Goal: Information Seeking & Learning: Learn about a topic

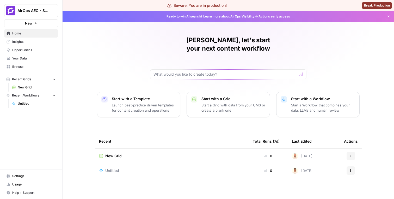
click at [36, 43] on span "Insights" at bounding box center [33, 41] width 43 height 5
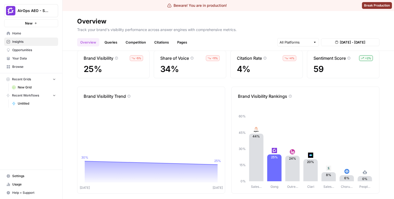
scroll to position [4, 0]
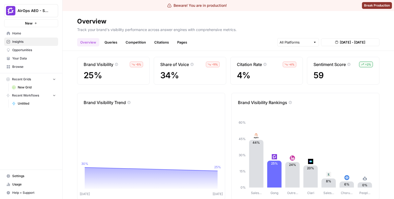
click at [116, 44] on link "Queries" at bounding box center [110, 42] width 19 height 8
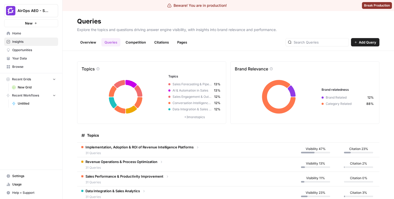
click at [119, 148] on span "Implementation, Adoption & ROI of Revenue Intelligence Platforms" at bounding box center [139, 146] width 108 height 5
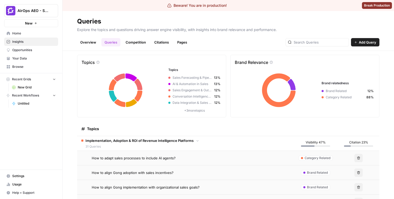
scroll to position [6, 0]
click at [151, 157] on span "How to adapt sales processes to include AI agents?" at bounding box center [134, 157] width 84 height 5
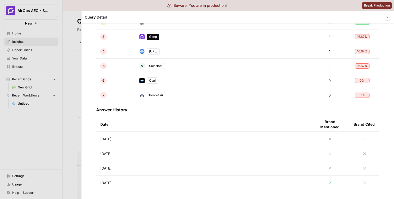
scroll to position [170, 0]
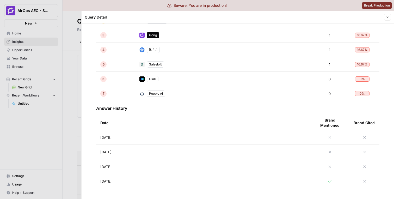
click at [212, 143] on td "[DATE]" at bounding box center [203, 137] width 214 height 14
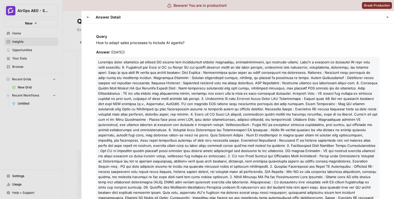
click at [60, 95] on div at bounding box center [197, 99] width 394 height 199
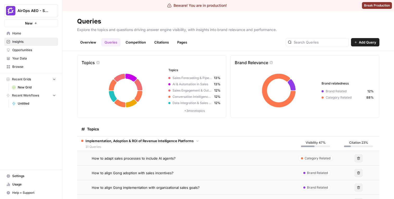
click at [144, 47] on header "Queries Explore the topics and questions driving answer engine visibility, with…" at bounding box center [227, 31] width 331 height 40
click at [143, 45] on link "Competition" at bounding box center [135, 42] width 27 height 8
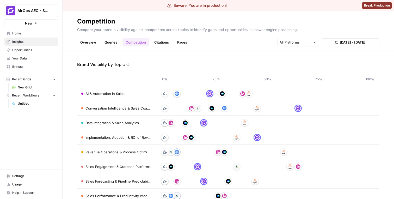
click at [157, 39] on link "Citations" at bounding box center [161, 42] width 21 height 8
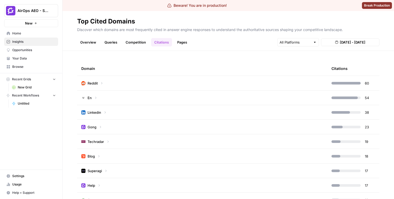
click at [99, 84] on div "Reddit" at bounding box center [92, 82] width 22 height 5
click at [181, 40] on link "Pages" at bounding box center [182, 42] width 16 height 8
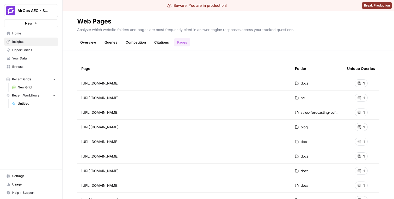
click at [93, 44] on link "Overview" at bounding box center [88, 42] width 22 height 8
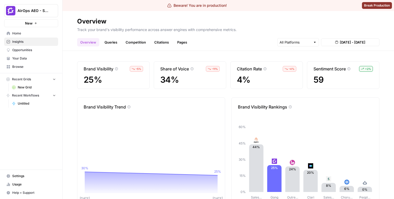
click at [109, 39] on link "Queries" at bounding box center [110, 42] width 19 height 8
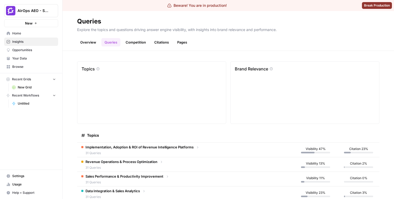
click at [130, 39] on link "Competition" at bounding box center [135, 42] width 27 height 8
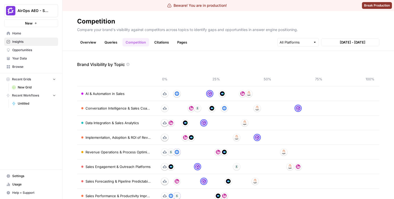
click at [156, 42] on link "Citations" at bounding box center [161, 42] width 21 height 8
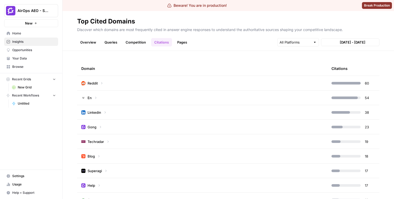
click at [180, 48] on header "Top Cited Domains Discover which domains are most frequently cited in answer en…" at bounding box center [227, 31] width 331 height 40
click at [177, 46] on link "Pages" at bounding box center [182, 42] width 16 height 8
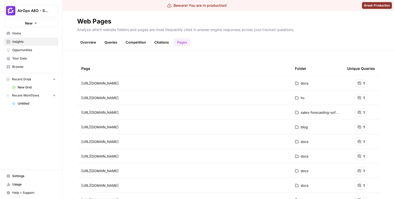
click at [92, 42] on link "Overview" at bounding box center [88, 42] width 22 height 8
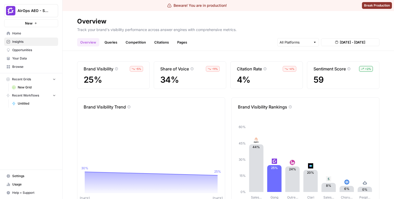
click at [34, 61] on link "Your Data" at bounding box center [31, 58] width 54 height 8
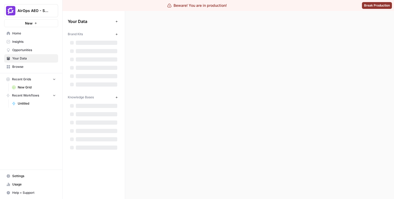
click at [32, 51] on span "Opportunities" at bounding box center [33, 50] width 43 height 5
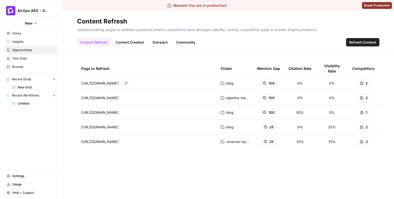
click at [116, 82] on span "https://www.gong.io/blog/sales-cadence/" at bounding box center [99, 82] width 37 height 5
click at [114, 82] on span "https://www.gong.io/blog/sales-cadence/" at bounding box center [99, 82] width 37 height 5
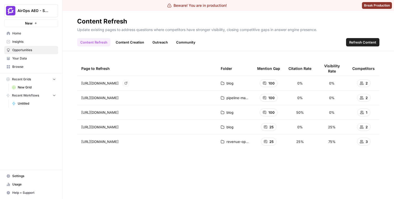
click at [114, 82] on span "https://www.gong.io/blog/sales-cadence/" at bounding box center [99, 82] width 37 height 5
click at [106, 82] on span "https://www.gong.io/blog/sales-cadence/" at bounding box center [99, 82] width 37 height 5
click at [130, 100] on div "https://www.gong.io/pipeline-management-software/ Go to page" at bounding box center [146, 97] width 131 height 6
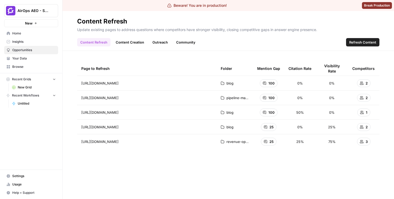
click at [125, 41] on link "Content Creation" at bounding box center [129, 42] width 35 height 8
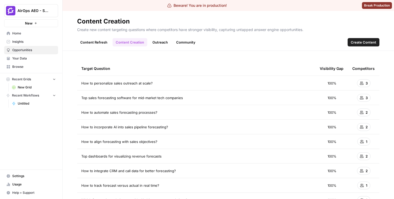
click at [143, 85] on span "How to personalize sales outreach at scale?" at bounding box center [116, 82] width 71 height 5
click at [160, 42] on link "Outreach" at bounding box center [160, 42] width 22 height 8
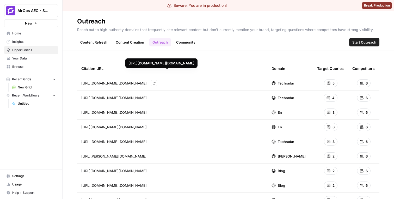
click at [147, 84] on span "https://www.techradar.com/pro/revenue-redefined-why-agentic-ai-succeeds-where-t…" at bounding box center [113, 82] width 65 height 5
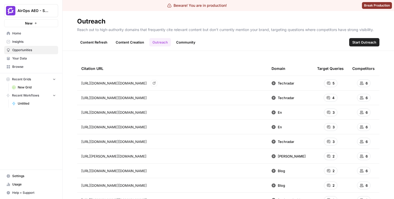
click at [147, 84] on span "https://www.techradar.com/pro/revenue-redefined-why-agentic-ai-succeeds-where-t…" at bounding box center [113, 82] width 65 height 5
click at [146, 84] on span "https://www.techradar.com/pro/revenue-redefined-why-agentic-ai-succeeds-where-t…" at bounding box center [113, 82] width 65 height 5
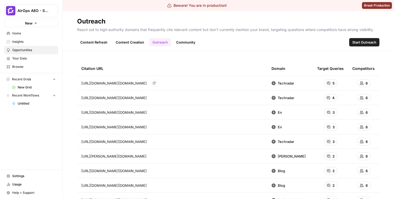
click at [146, 84] on span "https://www.techradar.com/pro/revenue-redefined-why-agentic-ai-succeeds-where-t…" at bounding box center [113, 82] width 65 height 5
click at [182, 44] on link "Community" at bounding box center [186, 42] width 26 height 8
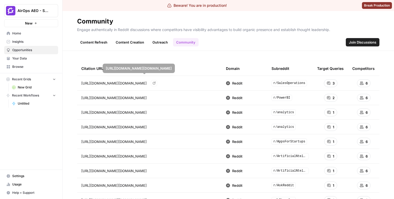
click at [157, 40] on link "Outreach" at bounding box center [160, 42] width 22 height 8
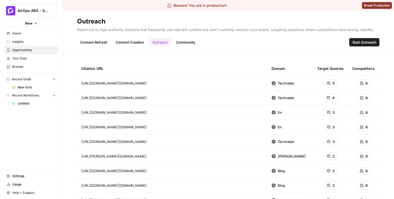
click at [180, 37] on div "Content Refresh Content Creation Outreach Community Start Outreach" at bounding box center [228, 40] width 302 height 12
click at [180, 40] on link "Community" at bounding box center [186, 42] width 26 height 8
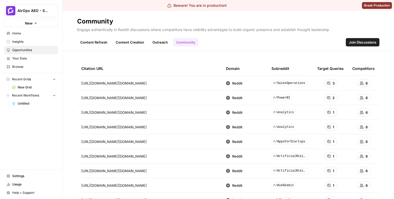
click at [90, 42] on link "Content Refresh" at bounding box center [93, 42] width 33 height 8
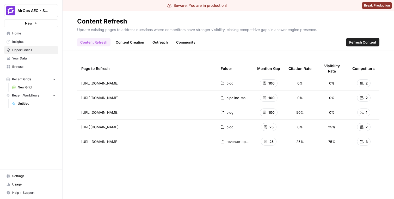
click at [131, 29] on p "Update existing pages to address questions where competitors have stronger visi…" at bounding box center [228, 29] width 302 height 7
copy p "Update existing pages to address questions where competitors have stronger visi…"
click at [124, 40] on link "Content Creation" at bounding box center [129, 42] width 35 height 8
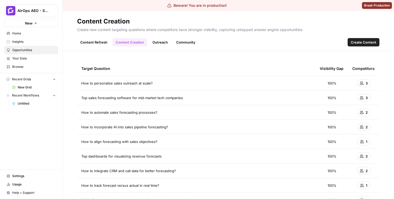
click at [125, 30] on p "Create new content targeting questions where competitors have stronger visibili…" at bounding box center [228, 29] width 302 height 7
copy p "Create new content targeting questions where competitors have stronger visibili…"
click at [158, 43] on link "Outreach" at bounding box center [160, 42] width 22 height 8
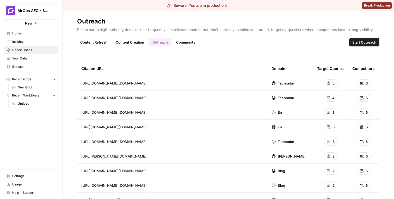
click at [155, 30] on p "Reach out to high-authority domains that frequently cite relevant content but d…" at bounding box center [228, 29] width 302 height 7
copy p "Reach out to high-authority domains that frequently cite relevant content but d…"
click at [185, 43] on link "Community" at bounding box center [186, 42] width 26 height 8
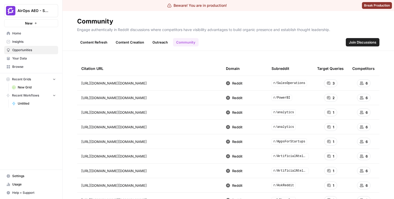
click at [136, 31] on p "Engage authentically in Reddit discussions where competitors have visibility ad…" at bounding box center [228, 29] width 302 height 7
copy p "Engage authentically in Reddit discussions where competitors have visibility ad…"
click at [161, 44] on link "Outreach" at bounding box center [160, 42] width 22 height 8
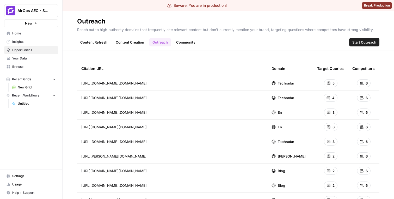
click at [20, 124] on div "AirOps AEO - Single Brand (Gong) New Home Insights Opportunities Your Data Brow…" at bounding box center [31, 99] width 62 height 199
click at [26, 65] on span "Browse" at bounding box center [33, 66] width 43 height 5
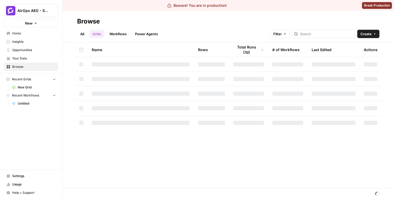
click at [26, 36] on link "Home" at bounding box center [31, 33] width 54 height 8
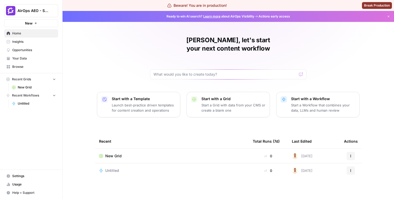
click at [31, 64] on link "Browse" at bounding box center [31, 66] width 54 height 8
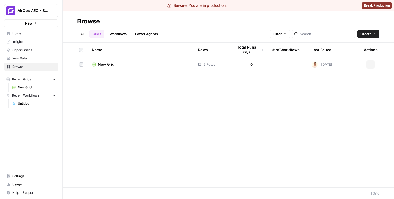
click at [40, 14] on button "AirOps AEO - Single Brand (Gong)" at bounding box center [31, 10] width 54 height 13
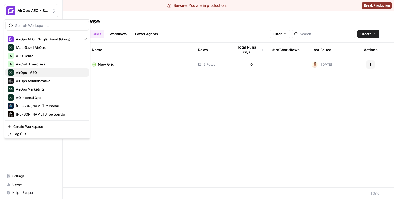
click at [35, 70] on span "AirOps - AEO" at bounding box center [50, 72] width 69 height 5
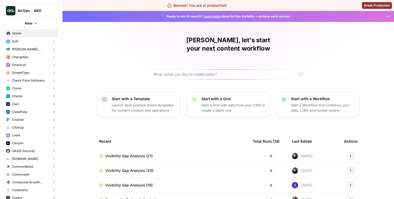
click at [25, 89] on button "Chime" at bounding box center [31, 88] width 54 height 8
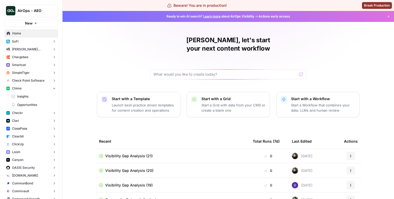
click at [29, 98] on span "Insights" at bounding box center [36, 96] width 39 height 5
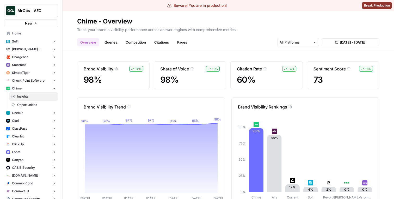
click at [113, 43] on link "Queries" at bounding box center [110, 42] width 19 height 8
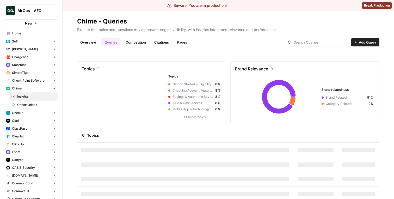
scroll to position [17, 0]
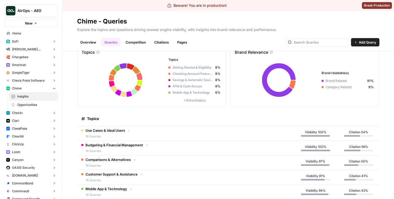
click at [174, 135] on td "Use Cases & Ideal Users 16 Queries" at bounding box center [185, 133] width 216 height 14
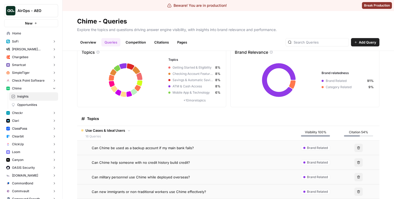
click at [148, 150] on td "Can Chime be used as a backup account if my main bank fails?" at bounding box center [185, 147] width 216 height 14
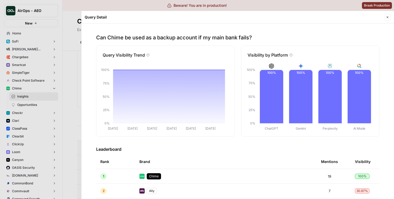
click at [73, 96] on div at bounding box center [197, 99] width 394 height 199
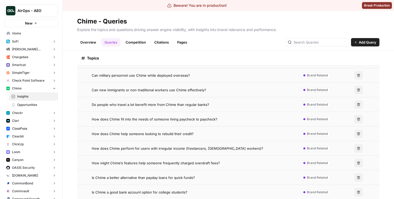
scroll to position [123, 0]
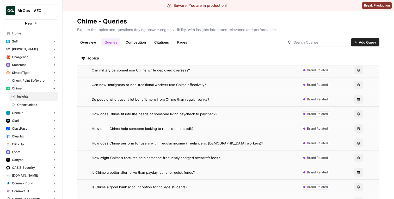
click at [166, 134] on td "How does Chime help someone looking to rebuild their credit?" at bounding box center [185, 128] width 216 height 14
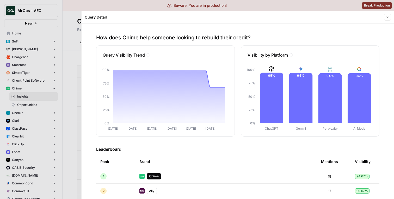
click at [62, 106] on div at bounding box center [197, 99] width 394 height 199
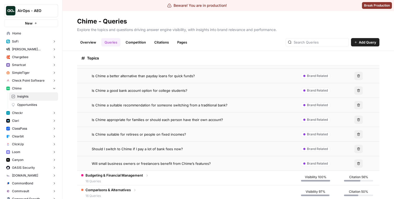
scroll to position [236, 0]
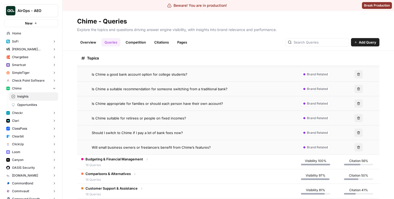
click at [175, 126] on td "Should I switch to Chime if I pay a lot of bank fees now?" at bounding box center [185, 132] width 216 height 14
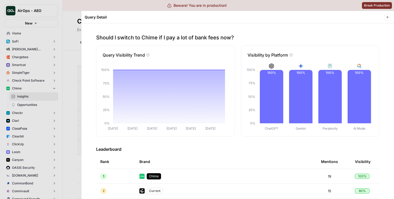
click at [78, 93] on div at bounding box center [197, 99] width 394 height 199
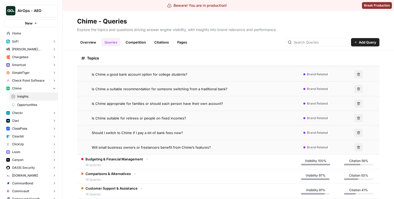
click at [155, 149] on span "Will small business owners or freelancers benefit from Chime’s features?" at bounding box center [151, 146] width 119 height 5
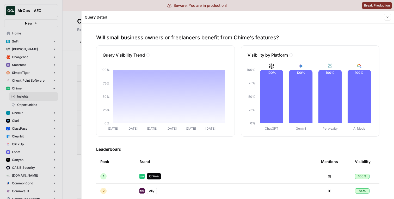
click at [75, 134] on div at bounding box center [197, 99] width 394 height 199
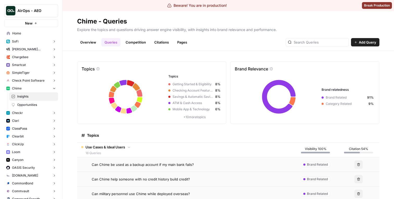
click at [139, 44] on link "Competition" at bounding box center [135, 42] width 27 height 8
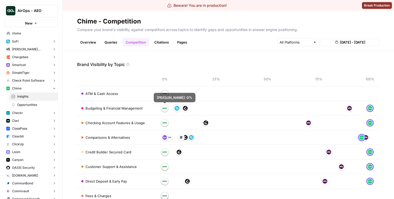
click at [157, 40] on link "Citations" at bounding box center [161, 42] width 21 height 8
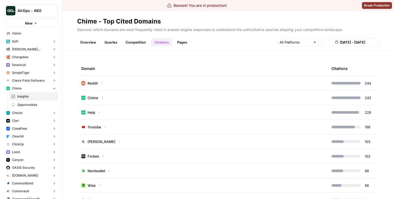
click at [180, 41] on link "Pages" at bounding box center [182, 42] width 16 height 8
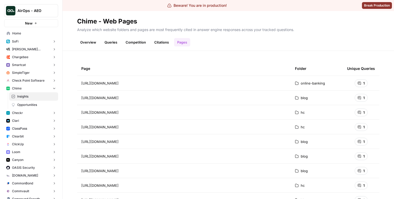
click at [163, 41] on link "Citations" at bounding box center [161, 42] width 21 height 8
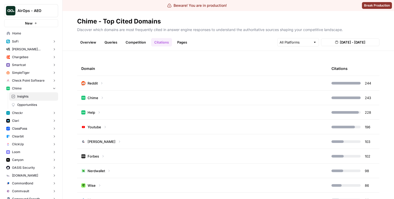
click at [146, 42] on link "Competition" at bounding box center [135, 42] width 27 height 8
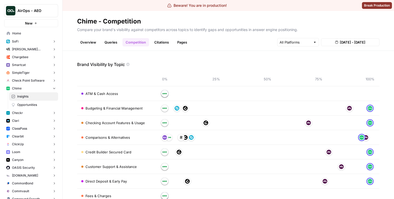
click at [116, 45] on link "Queries" at bounding box center [110, 42] width 19 height 8
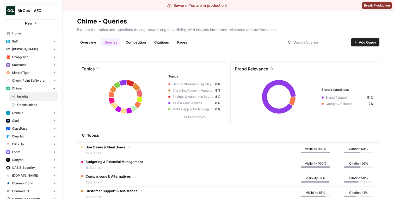
click at [96, 41] on link "Overview" at bounding box center [88, 42] width 22 height 8
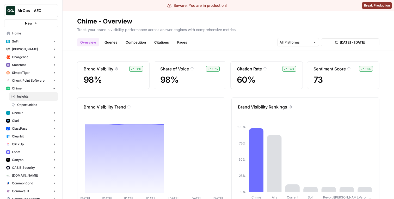
click at [105, 42] on link "Queries" at bounding box center [110, 42] width 19 height 8
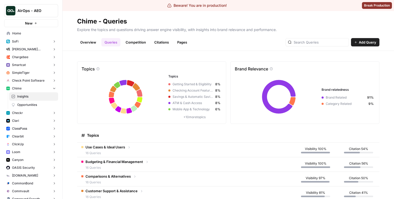
click at [92, 44] on link "Overview" at bounding box center [88, 42] width 22 height 8
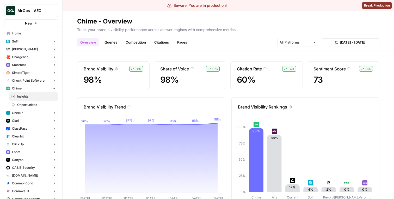
click at [105, 39] on link "Queries" at bounding box center [110, 42] width 19 height 8
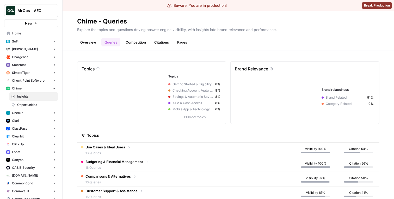
click at [45, 100] on link "Opportunities" at bounding box center [33, 104] width 49 height 8
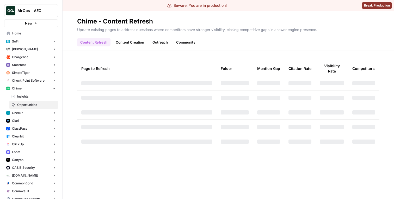
click at [137, 45] on link "Content Creation" at bounding box center [129, 42] width 35 height 8
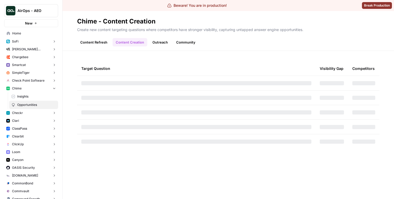
click at [153, 45] on link "Outreach" at bounding box center [160, 42] width 22 height 8
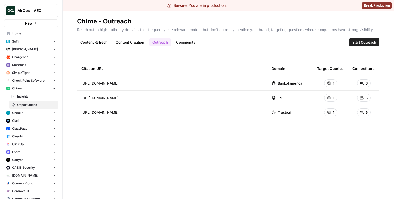
click at [131, 45] on link "Content Creation" at bounding box center [129, 42] width 35 height 8
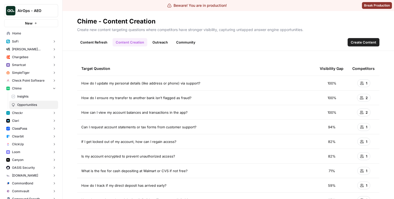
click at [100, 44] on link "Content Refresh" at bounding box center [93, 42] width 33 height 8
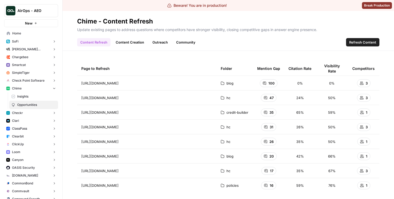
click at [126, 44] on link "Content Creation" at bounding box center [129, 42] width 35 height 8
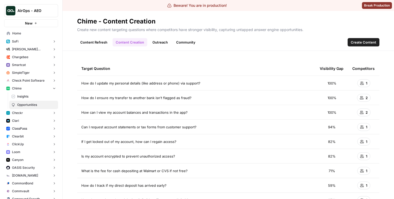
click at [145, 44] on link "Content Creation" at bounding box center [129, 42] width 35 height 8
click at [126, 43] on link "Content Creation" at bounding box center [129, 42] width 35 height 8
click at [110, 43] on ul "Content Refresh Content Creation Outreach Community" at bounding box center [137, 42] width 121 height 8
click at [107, 43] on link "Content Refresh" at bounding box center [93, 42] width 33 height 8
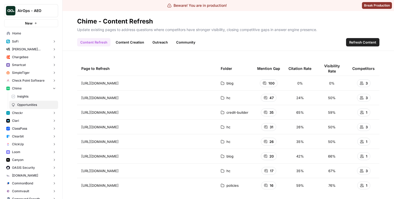
click at [42, 93] on link "Insights" at bounding box center [33, 96] width 49 height 8
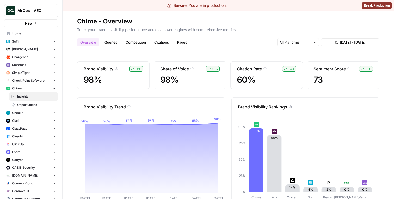
click at [120, 42] on ul "Overview Queries Competition Citations Pages" at bounding box center [133, 42] width 113 height 8
click at [114, 42] on link "Queries" at bounding box center [110, 42] width 19 height 8
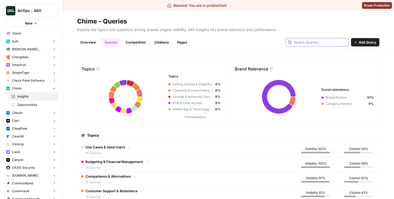
click at [323, 42] on input "text" at bounding box center [319, 42] width 53 height 5
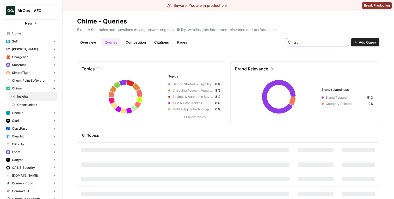
type input "tst"
type input "etetst"
type input "test"
type input "tet"
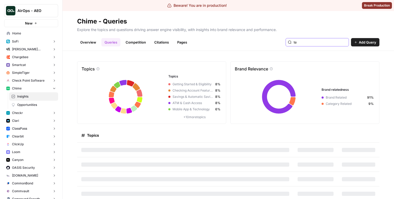
type input "te"
type input "tet"
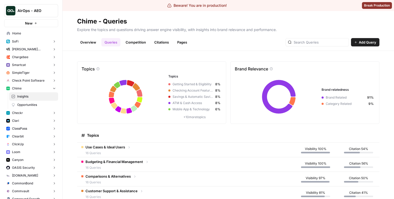
click at [226, 150] on td "Use Cases & Ideal Users 16 Queries" at bounding box center [185, 149] width 216 height 14
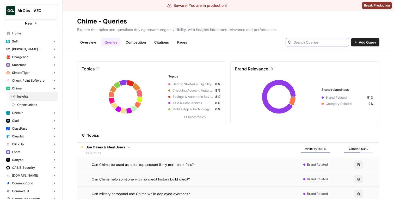
click at [319, 45] on input "text" at bounding box center [319, 42] width 53 height 5
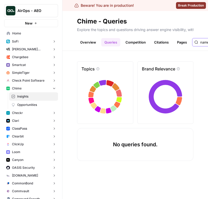
type input "name"
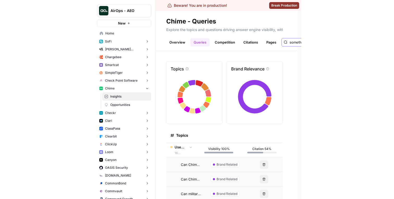
scroll to position [0, 7]
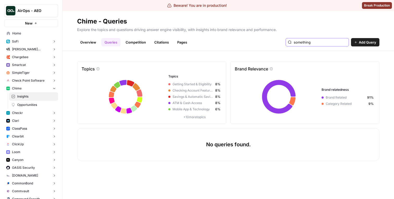
type input "something"
type input "wow"
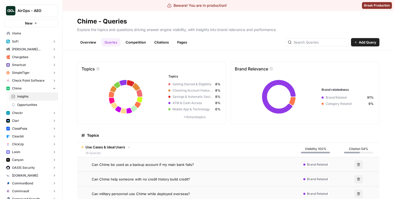
click at [130, 40] on link "Competition" at bounding box center [135, 42] width 27 height 8
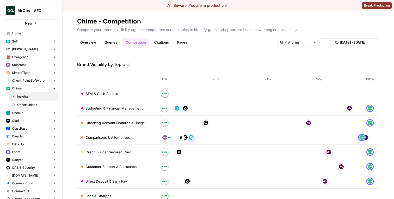
click at [88, 41] on link "Overview" at bounding box center [88, 42] width 22 height 8
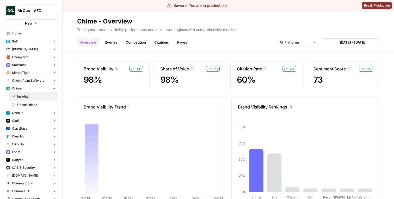
click at [109, 41] on link "Queries" at bounding box center [110, 42] width 19 height 8
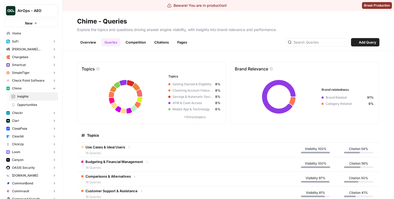
click at [90, 43] on link "Overview" at bounding box center [88, 42] width 22 height 8
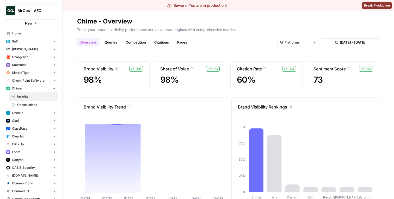
click at [109, 44] on link "Queries" at bounding box center [110, 42] width 19 height 8
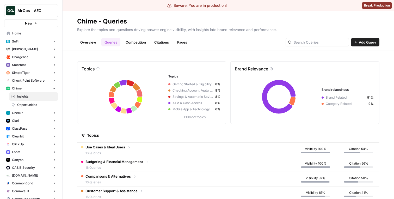
click at [34, 123] on button "Clari" at bounding box center [31, 121] width 54 height 8
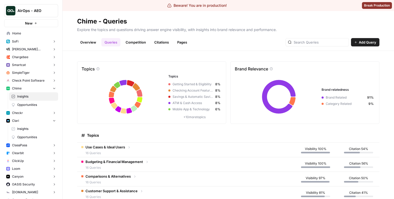
click at [32, 129] on span "Insights" at bounding box center [36, 128] width 39 height 5
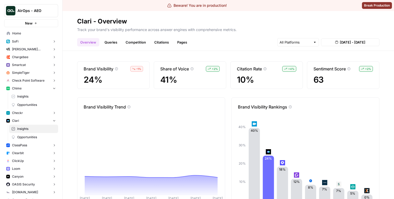
click at [40, 79] on span "Check Point Software" at bounding box center [28, 80] width 33 height 5
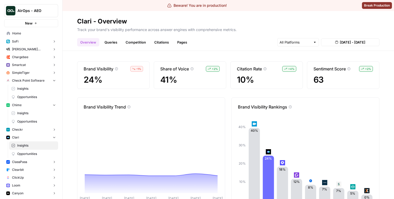
click at [39, 88] on span "Insights" at bounding box center [36, 88] width 39 height 5
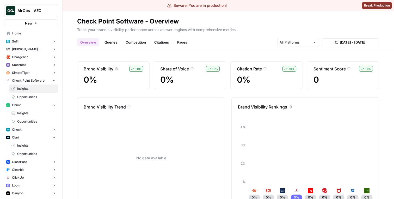
click at [106, 44] on link "Queries" at bounding box center [110, 42] width 19 height 8
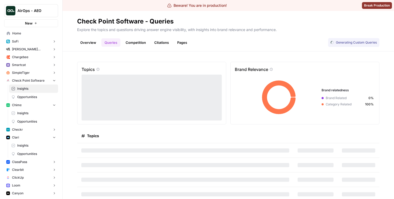
click at [89, 42] on link "Overview" at bounding box center [88, 42] width 22 height 8
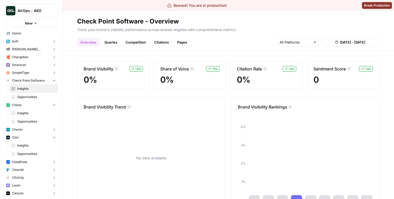
click at [114, 42] on link "Queries" at bounding box center [110, 42] width 19 height 8
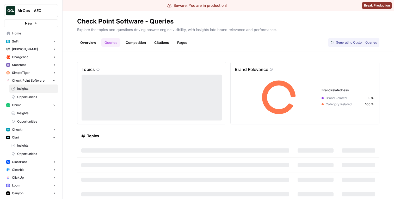
click at [96, 41] on link "Overview" at bounding box center [88, 42] width 22 height 8
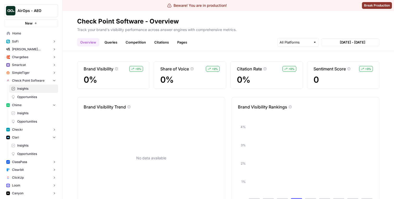
click at [112, 41] on link "Queries" at bounding box center [110, 42] width 19 height 8
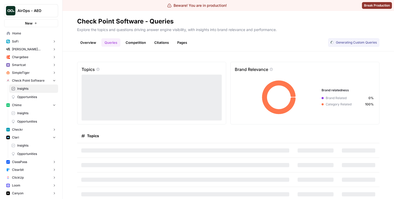
click at [127, 41] on link "Competition" at bounding box center [135, 42] width 27 height 8
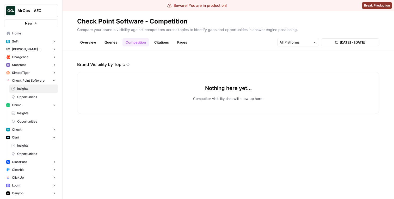
click at [118, 40] on link "Queries" at bounding box center [110, 42] width 19 height 8
click at [147, 41] on link "Competition" at bounding box center [135, 42] width 27 height 8
click at [156, 41] on link "Citations" at bounding box center [161, 42] width 21 height 8
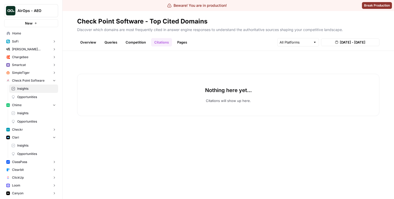
click at [142, 41] on link "Competition" at bounding box center [135, 42] width 27 height 8
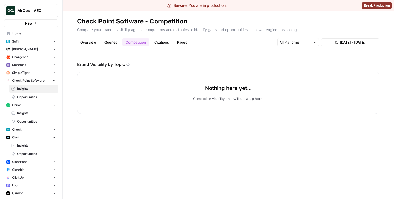
click at [160, 42] on link "Citations" at bounding box center [161, 42] width 21 height 8
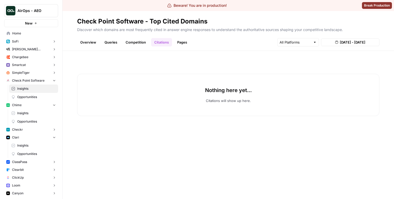
click at [187, 41] on link "Pages" at bounding box center [182, 42] width 16 height 8
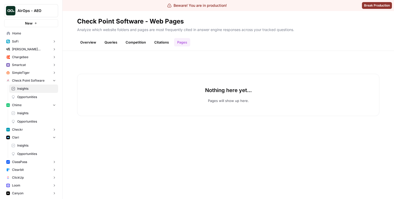
click at [39, 99] on link "Opportunities" at bounding box center [33, 97] width 49 height 8
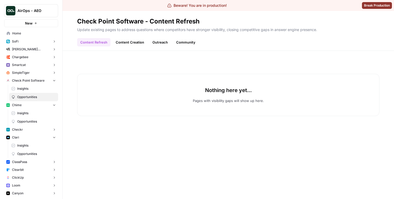
click at [128, 40] on link "Content Creation" at bounding box center [129, 42] width 35 height 8
click at [153, 40] on link "Outreach" at bounding box center [160, 42] width 22 height 8
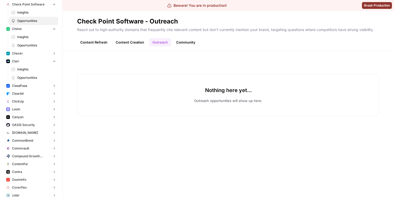
scroll to position [86, 0]
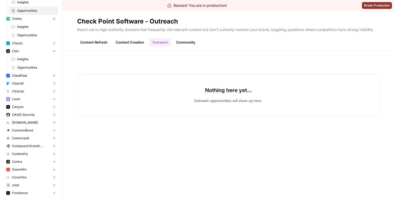
click at [28, 100] on button "Loom" at bounding box center [31, 99] width 54 height 8
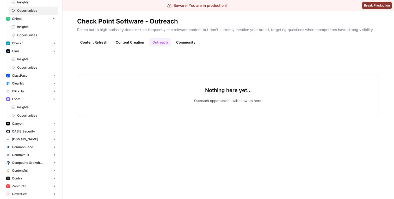
click at [28, 105] on span "Insights" at bounding box center [36, 107] width 39 height 5
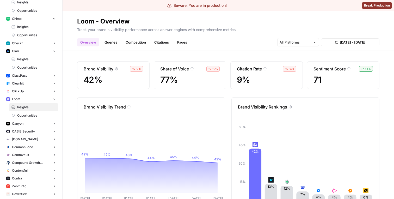
click at [238, 107] on p "Brand Visibility Rankings" at bounding box center [262, 107] width 49 height 6
drag, startPoint x: 238, startPoint y: 107, endPoint x: 274, endPoint y: 107, distance: 35.9
click at [274, 107] on p "Brand Visibility Rankings" at bounding box center [262, 107] width 49 height 6
copy p "Brand Visibility Rankings"
click at [111, 39] on link "Queries" at bounding box center [110, 42] width 19 height 8
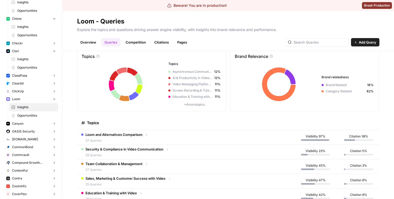
scroll to position [12, 0]
click at [237, 59] on p "Brand Relevance" at bounding box center [251, 56] width 33 height 6
click at [237, 58] on p "Brand Relevance" at bounding box center [251, 56] width 33 height 6
drag, startPoint x: 237, startPoint y: 58, endPoint x: 248, endPoint y: 58, distance: 10.7
click at [248, 58] on p "Brand Relevance" at bounding box center [251, 56] width 33 height 6
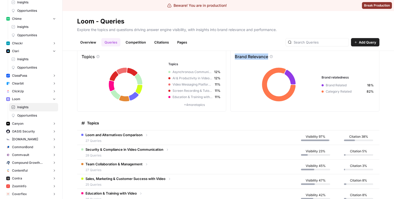
copy p "Brand Relevance"
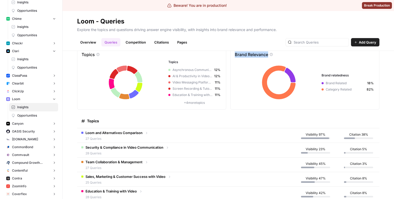
scroll to position [13, 0]
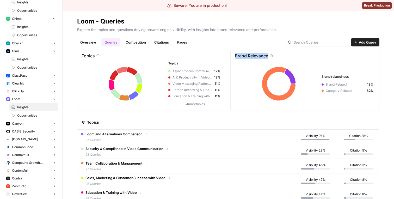
click at [147, 137] on div "Loom and Alternatives Comparison 27 Queries" at bounding box center [114, 136] width 67 height 11
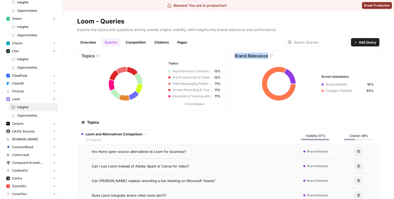
click at [142, 42] on link "Competition" at bounding box center [135, 42] width 27 height 8
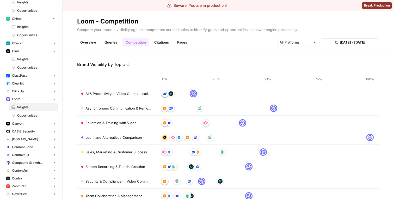
click at [158, 43] on link "Citations" at bounding box center [161, 42] width 21 height 8
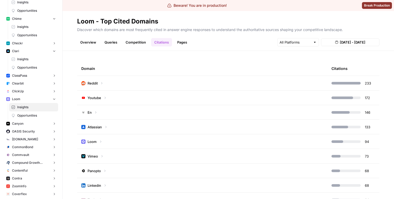
click at [179, 43] on link "Pages" at bounding box center [182, 42] width 16 height 8
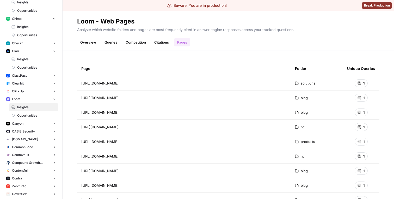
click at [163, 43] on link "Citations" at bounding box center [161, 42] width 21 height 8
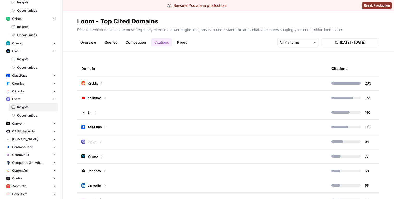
click at [160, 83] on td "Reddit" at bounding box center [202, 83] width 250 height 14
click at [181, 39] on link "Pages" at bounding box center [182, 42] width 16 height 8
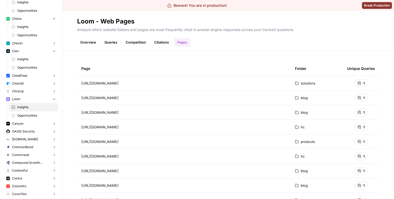
click at [364, 83] on span "1" at bounding box center [364, 82] width 2 height 5
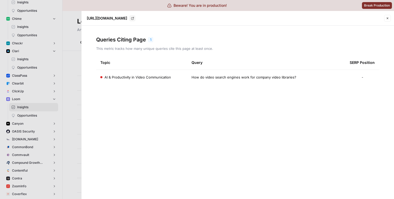
click at [123, 74] on td "AI & Productivity in Video Communication" at bounding box center [141, 77] width 91 height 15
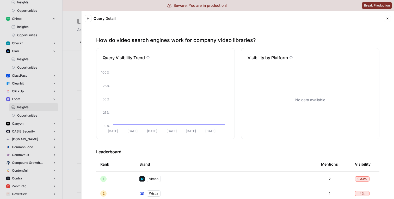
click at [88, 20] on icon "button" at bounding box center [87, 18] width 3 height 3
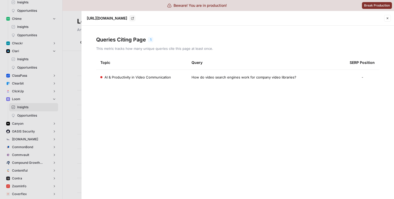
click at [118, 73] on td "AI & Productivity in Video Communication" at bounding box center [141, 77] width 91 height 15
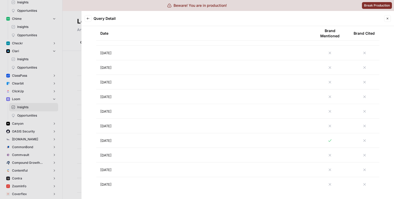
scroll to position [508, 0]
click at [155, 118] on td "[DATE]" at bounding box center [203, 122] width 214 height 14
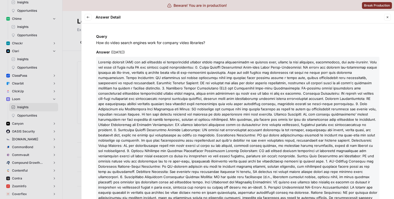
click at [67, 108] on div at bounding box center [197, 99] width 394 height 199
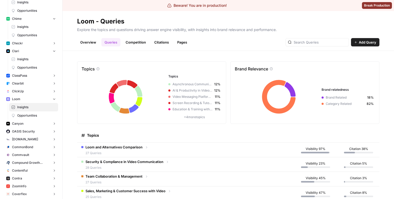
click at [23, 115] on span "Opportunities" at bounding box center [36, 115] width 39 height 5
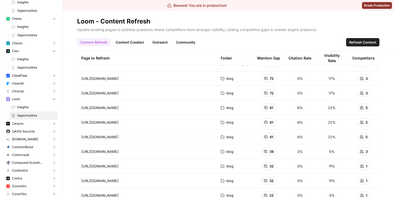
scroll to position [10, 0]
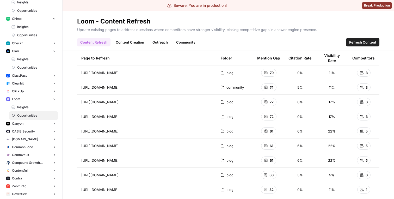
click at [126, 40] on link "Content Creation" at bounding box center [129, 42] width 35 height 8
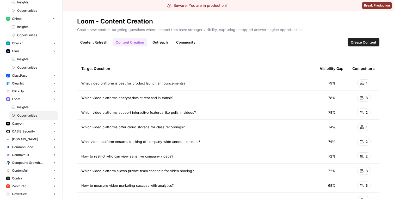
click at [155, 40] on link "Outreach" at bounding box center [160, 42] width 22 height 8
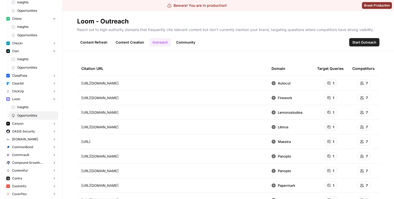
click at [181, 41] on link "Community" at bounding box center [186, 42] width 26 height 8
